Goal: Navigation & Orientation: Find specific page/section

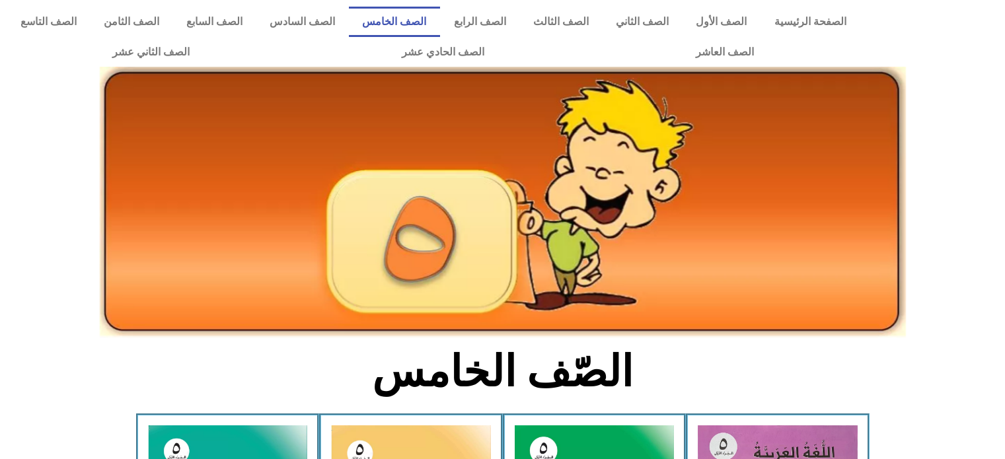
scroll to position [169, 0]
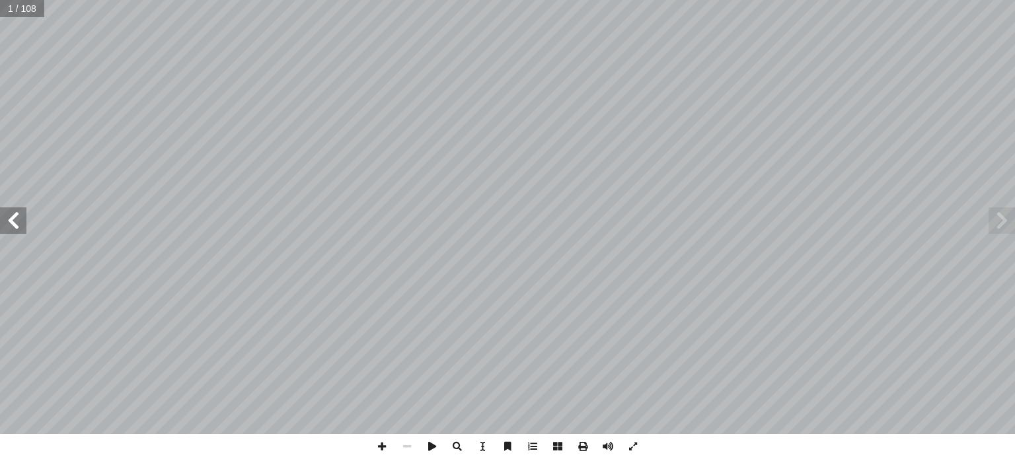
click at [995, 220] on span at bounding box center [1002, 220] width 26 height 26
click at [19, 214] on span at bounding box center [13, 220] width 26 height 26
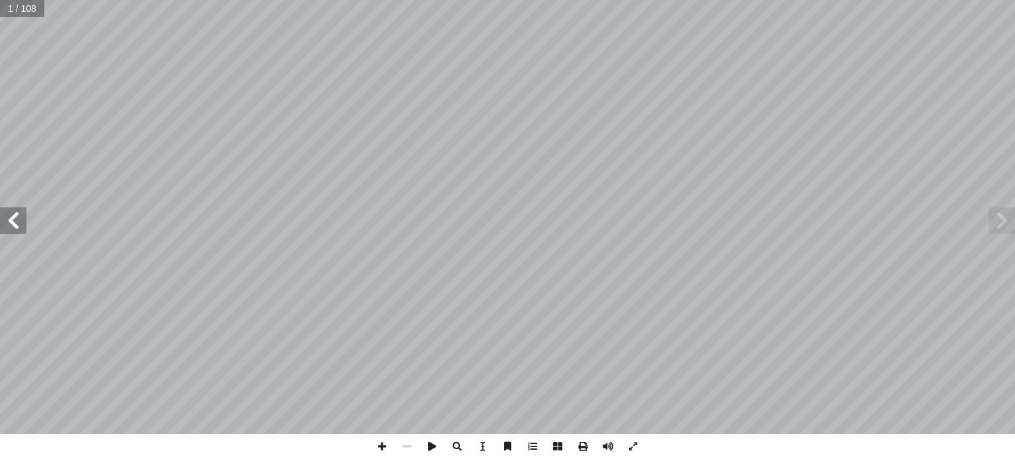
click at [19, 214] on span at bounding box center [13, 220] width 26 height 26
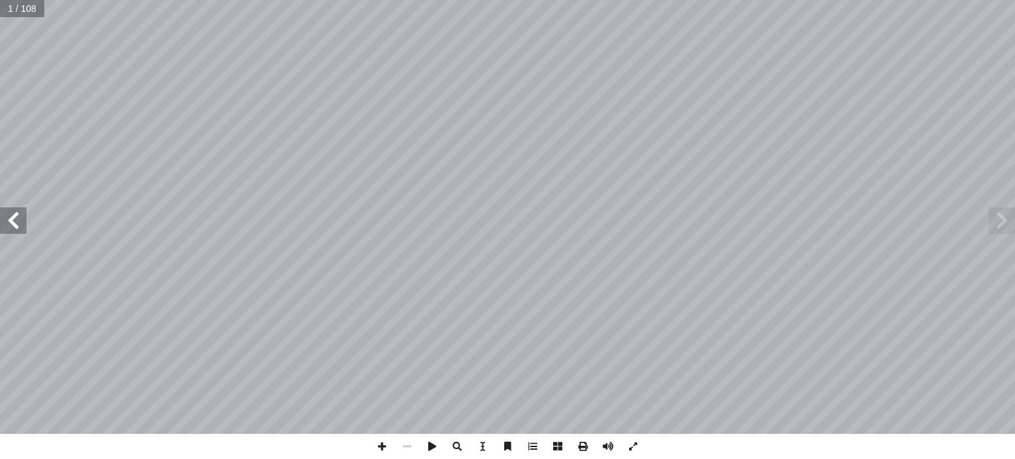
click at [19, 214] on span at bounding box center [13, 220] width 26 height 26
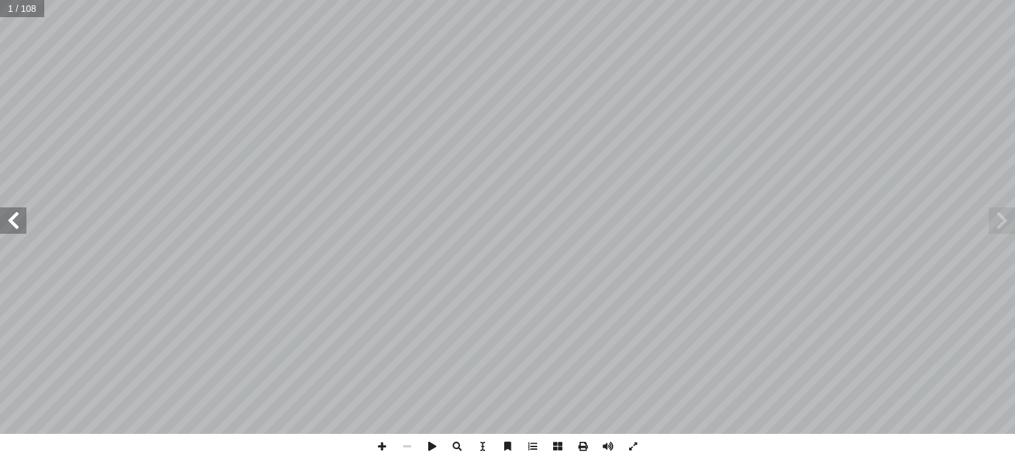
click at [19, 214] on span at bounding box center [13, 220] width 26 height 26
click at [17, 214] on span at bounding box center [13, 220] width 26 height 26
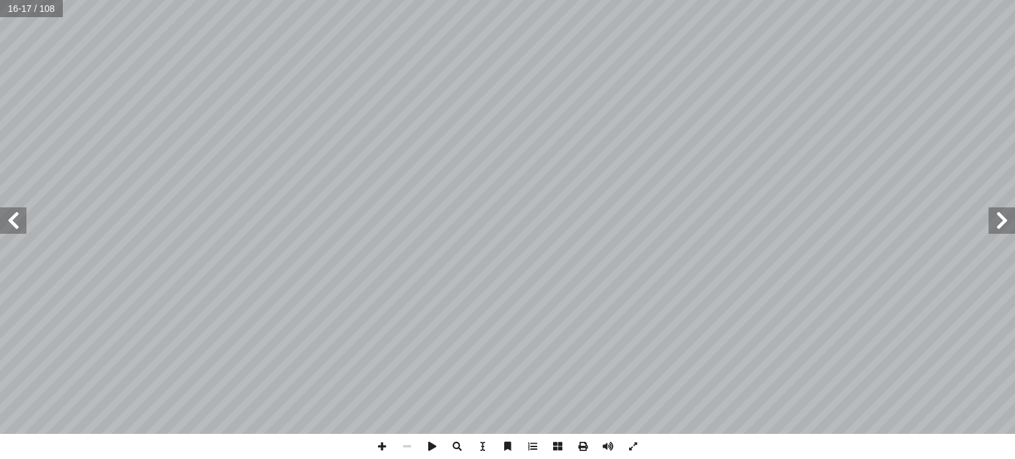
click at [17, 214] on span at bounding box center [13, 220] width 26 height 26
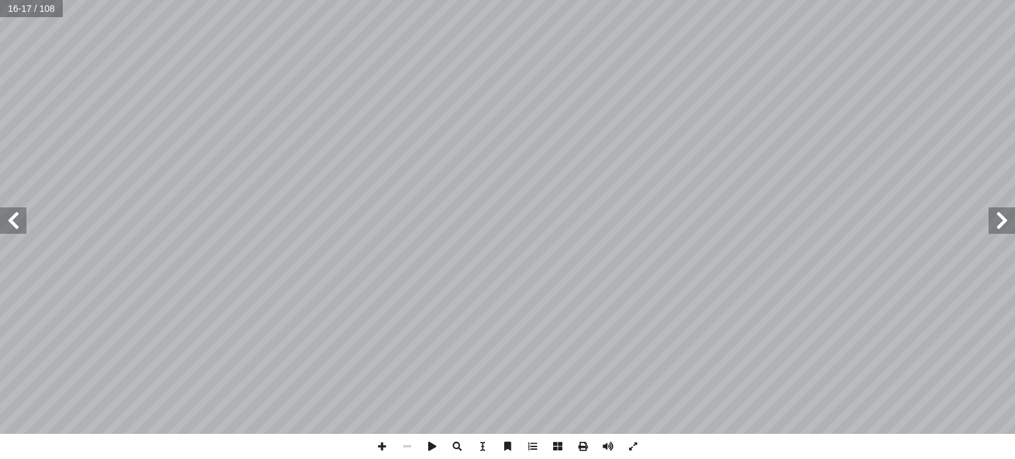
click at [17, 214] on span at bounding box center [13, 220] width 26 height 26
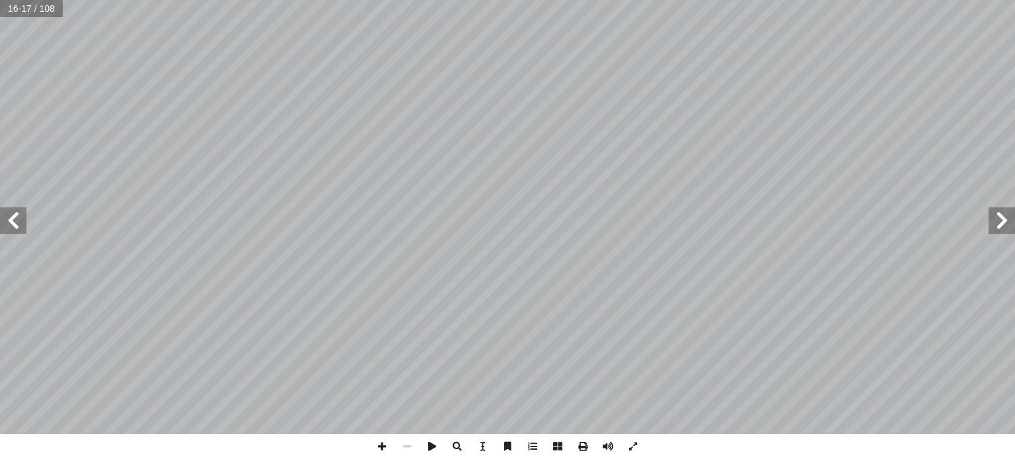
click at [17, 214] on span at bounding box center [13, 220] width 26 height 26
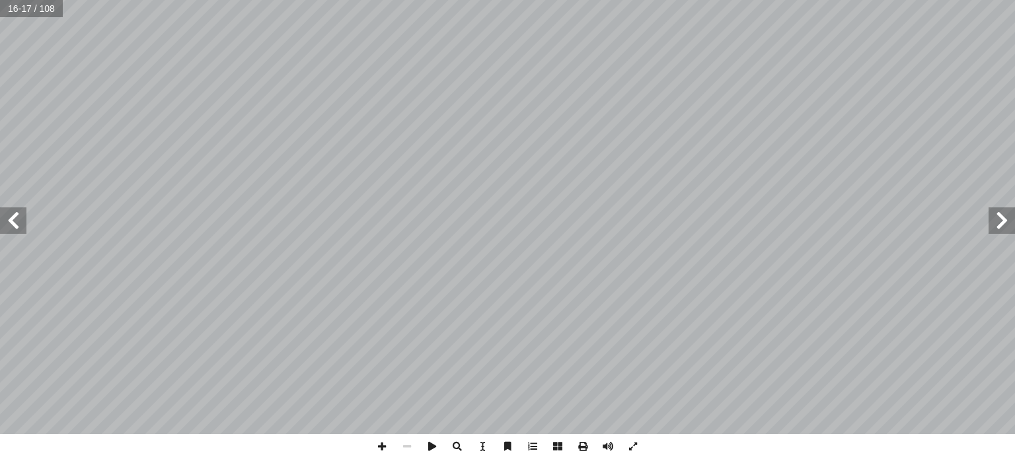
click at [17, 214] on span at bounding box center [13, 220] width 26 height 26
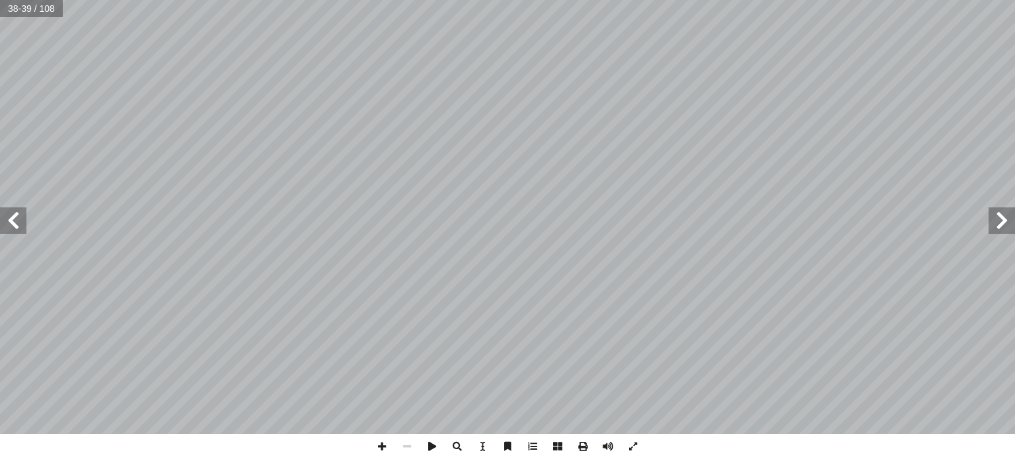
click at [17, 214] on span at bounding box center [13, 220] width 26 height 26
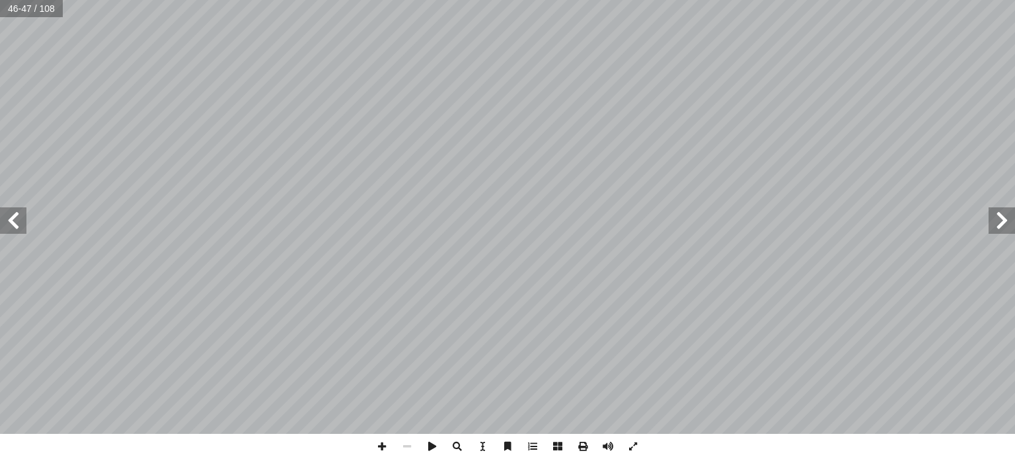
click at [17, 217] on span at bounding box center [13, 220] width 26 height 26
drag, startPoint x: 18, startPoint y: 220, endPoint x: 7, endPoint y: 222, distance: 11.4
click at [7, 222] on span at bounding box center [13, 220] width 26 height 26
click at [20, 219] on span at bounding box center [13, 220] width 26 height 26
click at [994, 218] on span at bounding box center [1002, 220] width 26 height 26
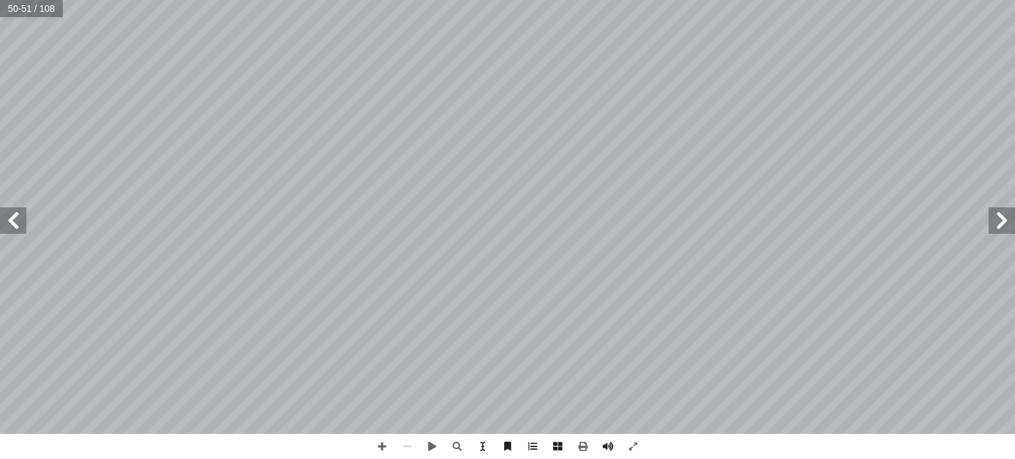
click at [13, 219] on span at bounding box center [13, 220] width 26 height 26
click at [1000, 223] on span at bounding box center [1002, 220] width 26 height 26
click at [407, 446] on span at bounding box center [407, 446] width 25 height 25
click at [9, 212] on span at bounding box center [13, 220] width 26 height 26
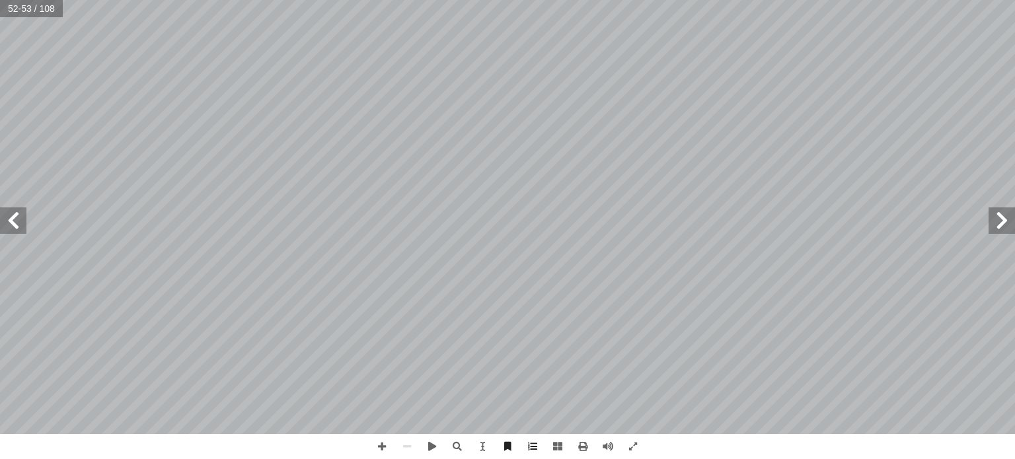
click at [1012, 217] on span at bounding box center [1002, 220] width 26 height 26
click at [1014, 221] on span at bounding box center [1002, 220] width 26 height 26
click at [381, 445] on span at bounding box center [381, 446] width 25 height 25
click at [404, 447] on span at bounding box center [407, 446] width 25 height 25
click at [16, 223] on span at bounding box center [13, 220] width 26 height 26
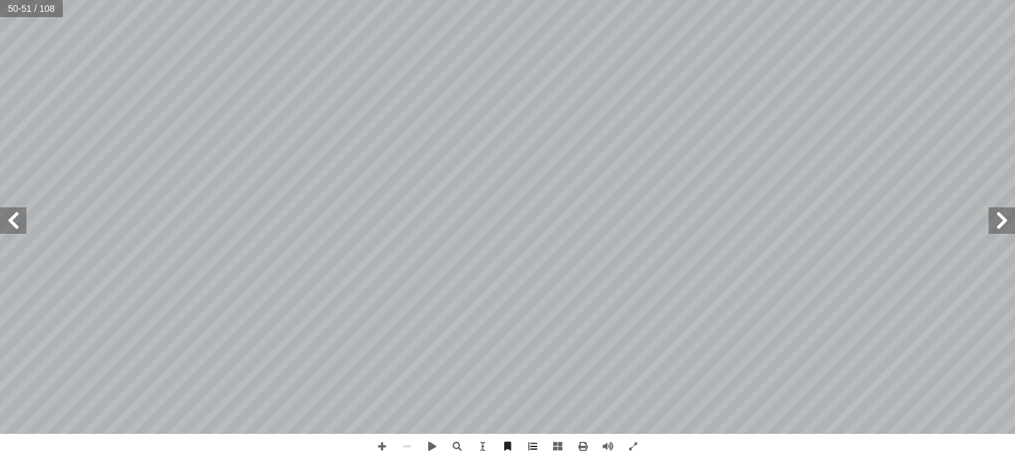
click at [18, 223] on span at bounding box center [13, 220] width 26 height 26
